Goal: Task Accomplishment & Management: Use online tool/utility

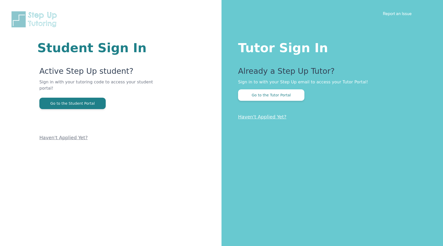
click at [284, 96] on button "Go to the Tutor Portal" at bounding box center [271, 94] width 66 height 11
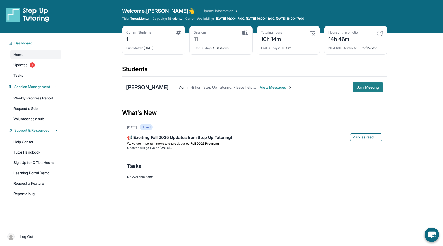
click at [360, 89] on span "Join Meeting" at bounding box center [368, 87] width 22 height 3
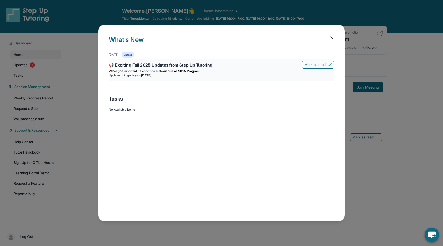
click at [285, 69] on p "We’ve got important news to share about our Fall 2025 Program:" at bounding box center [222, 71] width 226 height 4
click at [180, 67] on div "📢 Exciting Fall 2025 Updates from Step Up Tutoring!" at bounding box center [222, 65] width 226 height 7
click at [152, 60] on div "📢 Exciting Fall 2025 Updates from Step Up Tutoring! [PERSON_NAME] as read We’ve…" at bounding box center [222, 70] width 226 height 22
click at [123, 65] on div "📢 Exciting Fall 2025 Updates from Step Up Tutoring!" at bounding box center [222, 65] width 226 height 7
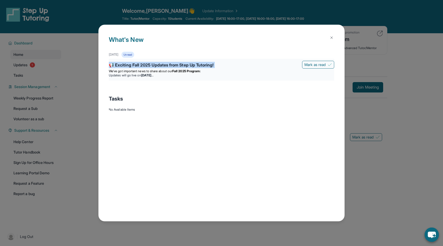
click at [123, 65] on div "📢 Exciting Fall 2025 Updates from Step Up Tutoring!" at bounding box center [222, 65] width 226 height 7
